Goal: Task Accomplishment & Management: Use online tool/utility

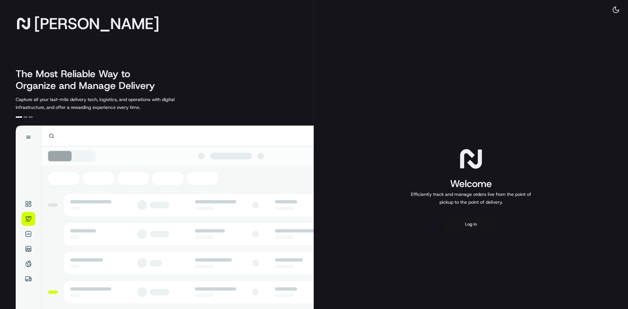
click at [476, 227] on button "Log in" at bounding box center [471, 224] width 52 height 16
